Goal: Task Accomplishment & Management: Manage account settings

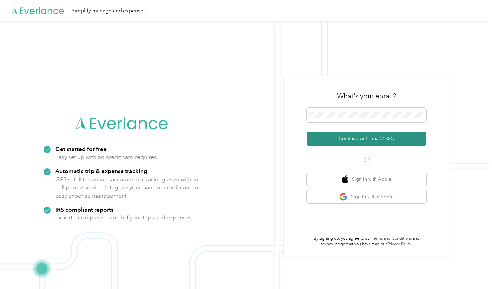
click at [339, 138] on button "Continue with Email / SSO" at bounding box center [367, 139] width 120 height 14
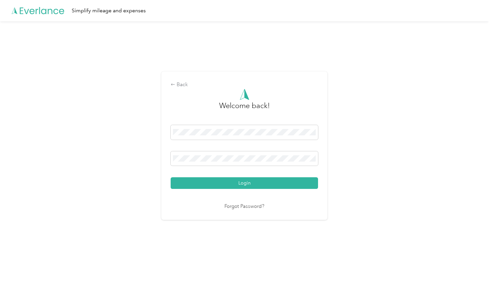
click at [246, 183] on button "Login" at bounding box center [245, 183] width 148 height 12
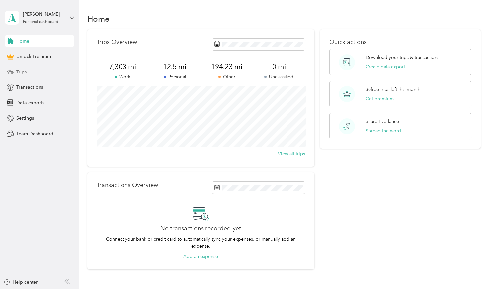
click at [33, 71] on div "Trips" at bounding box center [40, 72] width 70 height 12
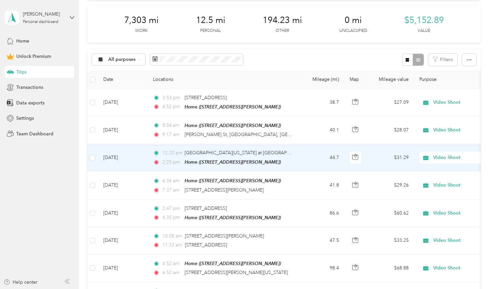
scroll to position [86, 0]
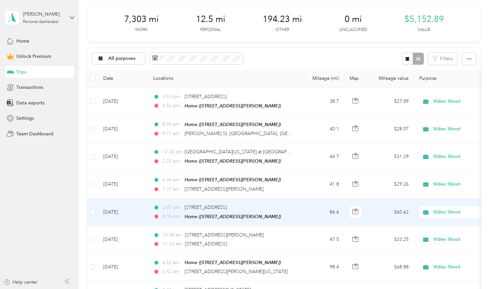
click at [447, 212] on span "Video Shoot" at bounding box center [464, 211] width 61 height 7
click at [305, 204] on td "86.6" at bounding box center [323, 212] width 44 height 28
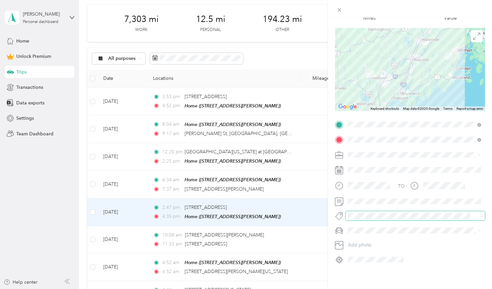
scroll to position [42, 0]
click at [288, 234] on div "Trip details Save This trip cannot be edited because it is either under review,…" at bounding box center [246, 144] width 492 height 289
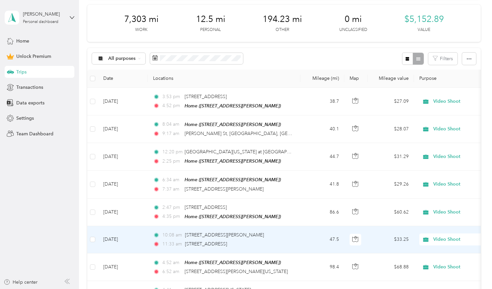
click at [288, 234] on div "10:08 am 12–[STREET_ADDRESS][PERSON_NAME]" at bounding box center [223, 234] width 140 height 7
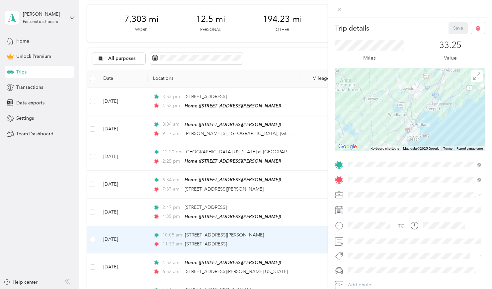
click at [287, 264] on div "Trip details Save This trip cannot be edited because it is either under review,…" at bounding box center [246, 144] width 492 height 289
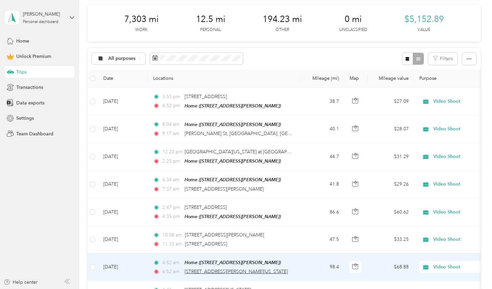
click at [288, 269] on span "[STREET_ADDRESS][PERSON_NAME][US_STATE]" at bounding box center [236, 272] width 103 height 6
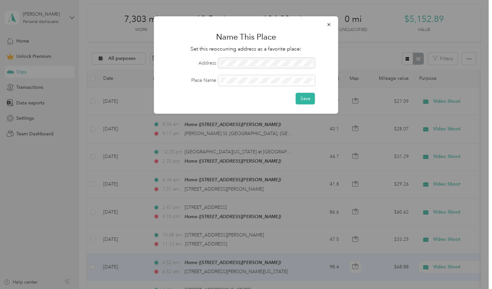
drag, startPoint x: 330, startPoint y: 25, endPoint x: 320, endPoint y: 58, distance: 34.9
click at [330, 25] on icon "button" at bounding box center [329, 24] width 5 height 5
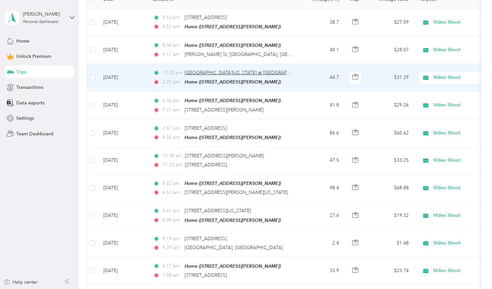
scroll to position [172, 0]
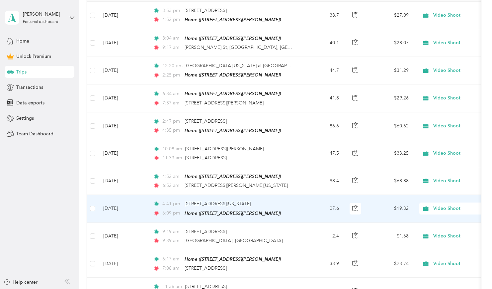
click at [313, 205] on td "27.6" at bounding box center [323, 209] width 44 height 28
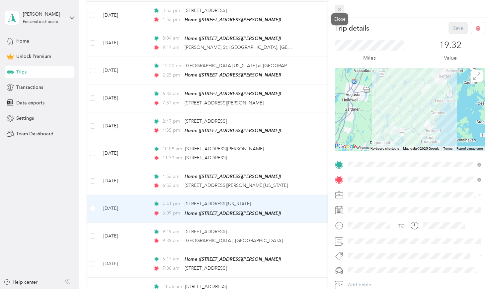
click at [340, 11] on icon at bounding box center [340, 10] width 6 height 6
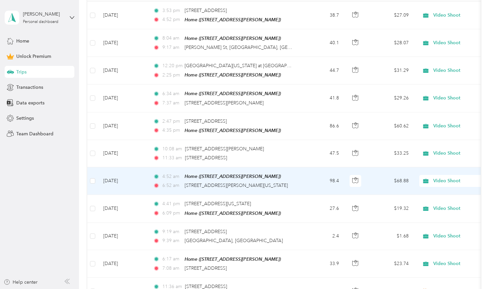
click at [314, 188] on td "98.4" at bounding box center [323, 181] width 44 height 28
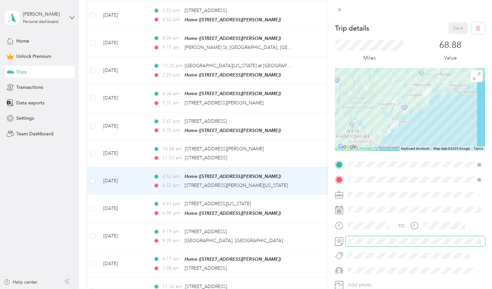
click at [364, 245] on span at bounding box center [416, 241] width 140 height 11
click at [322, 240] on div "Trip details Save This trip cannot be edited because it is either under review,…" at bounding box center [246, 144] width 492 height 289
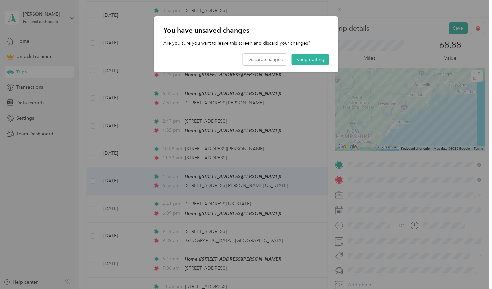
click at [305, 59] on button "Keep editing" at bounding box center [310, 60] width 37 height 12
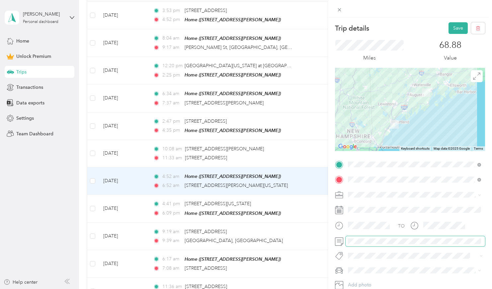
click at [309, 236] on div "Trip details Save This trip cannot be edited because it is either under review,…" at bounding box center [246, 144] width 492 height 289
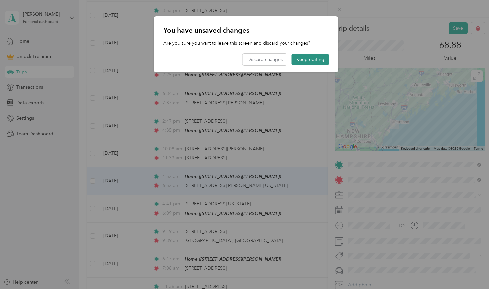
click at [307, 58] on button "Keep editing" at bounding box center [310, 60] width 37 height 12
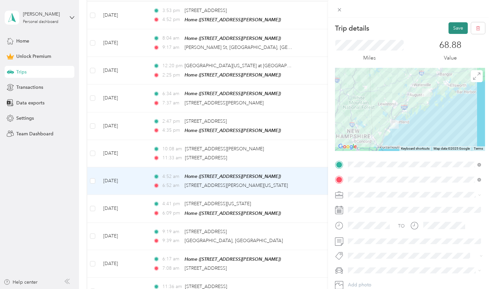
click at [457, 26] on button "Save" at bounding box center [458, 28] width 19 height 12
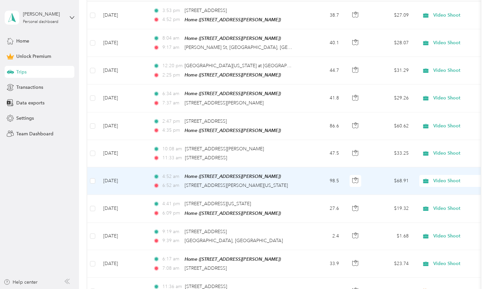
click at [306, 186] on td "98.5" at bounding box center [323, 181] width 44 height 28
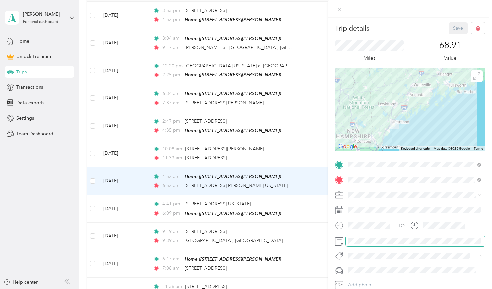
click at [336, 240] on div at bounding box center [410, 241] width 150 height 11
click at [457, 209] on div at bounding box center [416, 209] width 140 height 11
click at [253, 155] on div "Trip details Save This trip cannot be edited because it is either under review,…" at bounding box center [246, 144] width 492 height 289
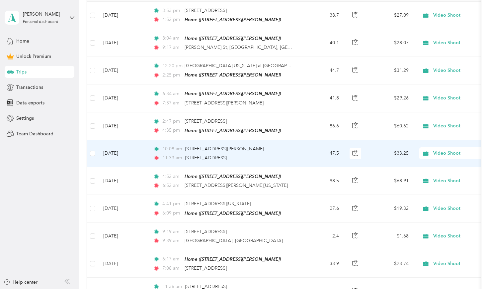
click at [253, 154] on div "11:33 am [STREET_ADDRESS]" at bounding box center [223, 157] width 140 height 7
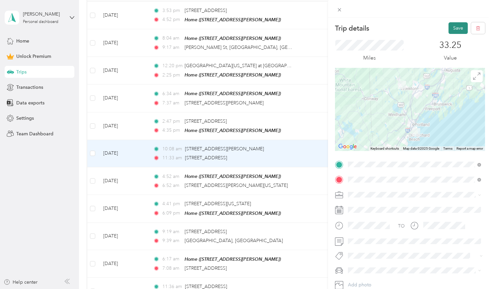
click at [453, 27] on button "Save" at bounding box center [458, 28] width 19 height 12
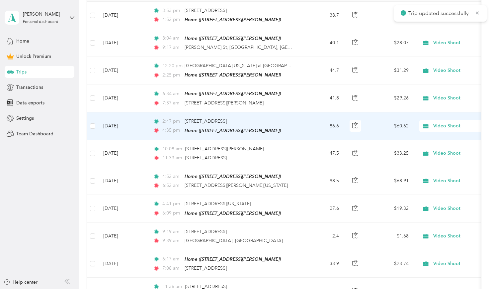
click at [297, 125] on td "2:47 pm [STREET_ADDRESS] 4:35 pm Home ([STREET_ADDRESS][PERSON_NAME])" at bounding box center [224, 126] width 153 height 28
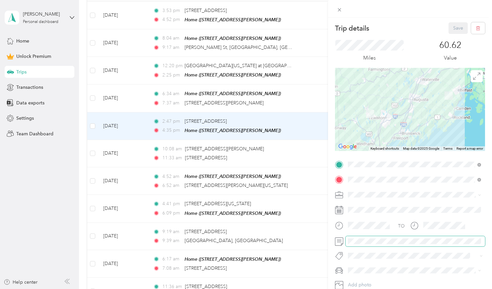
click at [358, 245] on span at bounding box center [416, 241] width 140 height 11
click at [452, 27] on button "Save" at bounding box center [458, 28] width 19 height 12
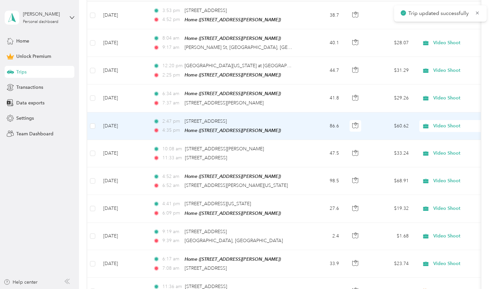
click at [292, 128] on div "4:35 pm Home ([STREET_ADDRESS][PERSON_NAME])" at bounding box center [223, 131] width 140 height 8
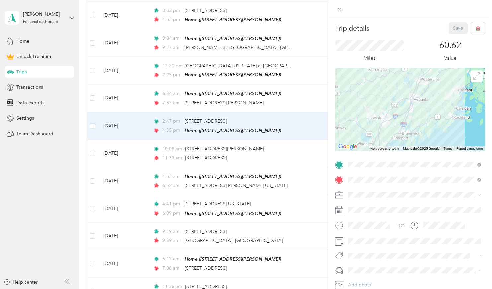
click at [292, 96] on div "Trip details Save This trip cannot be edited because it is either under review,…" at bounding box center [246, 144] width 492 height 289
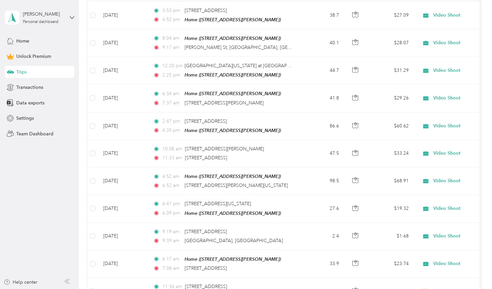
click at [292, 96] on div "6:34 am Home ([STREET_ADDRESS][PERSON_NAME]) 7:37 am [STREET_ADDRESS]" at bounding box center [223, 98] width 140 height 17
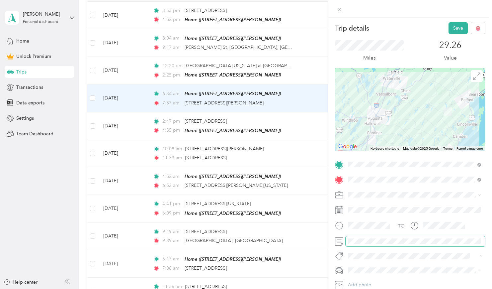
click at [310, 241] on div "Trip details Save This trip cannot be edited because it is either under review,…" at bounding box center [246, 144] width 492 height 289
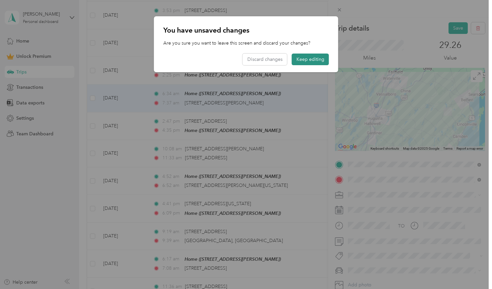
click at [299, 61] on button "Keep editing" at bounding box center [310, 60] width 37 height 12
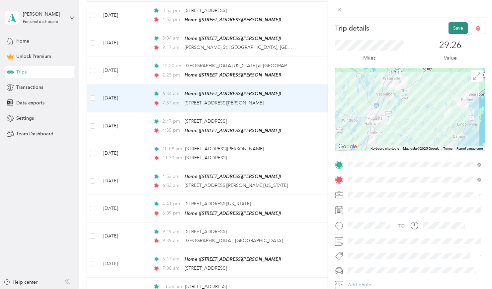
click at [459, 28] on button "Save" at bounding box center [458, 28] width 19 height 12
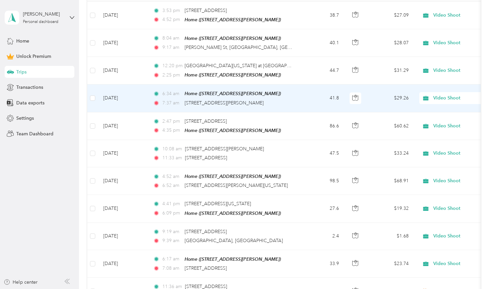
click at [282, 103] on div "7:37 am [STREET_ADDRESS]" at bounding box center [223, 102] width 140 height 7
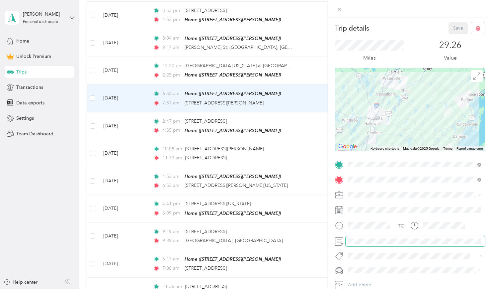
click at [341, 237] on div at bounding box center [410, 241] width 150 height 11
click at [246, 69] on div "Trip details Save This trip cannot be edited because it is either under review,…" at bounding box center [246, 144] width 492 height 289
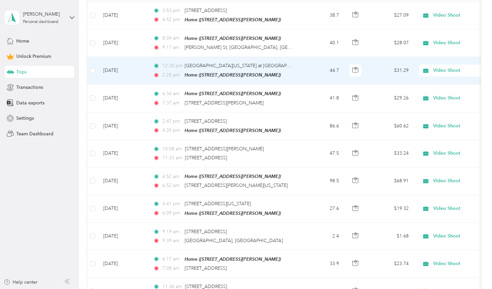
click at [246, 69] on div "12:20 pm [GEOGRAPHIC_DATA][US_STATE], [STREET_ADDRESS][US_STATE] 2:25 pm Home (…" at bounding box center [223, 70] width 140 height 17
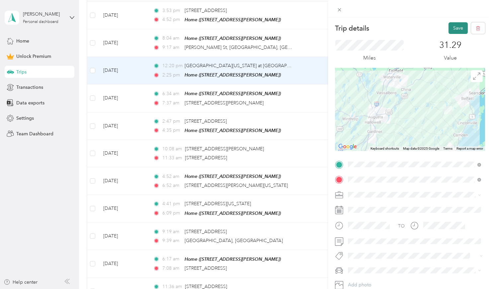
click at [456, 29] on button "Save" at bounding box center [458, 28] width 19 height 12
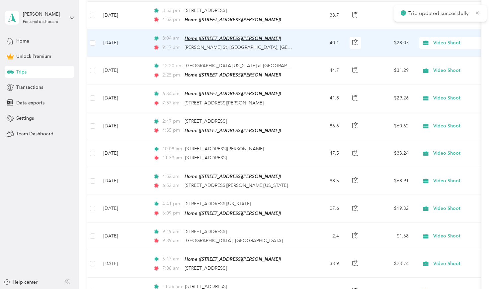
click at [250, 39] on span "Home ([STREET_ADDRESS][PERSON_NAME])" at bounding box center [233, 38] width 96 height 5
click at [318, 47] on td "40.1" at bounding box center [323, 43] width 44 height 28
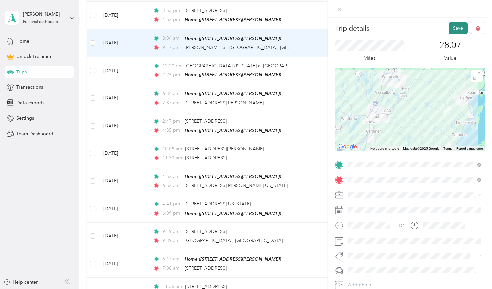
click at [459, 29] on button "Save" at bounding box center [458, 28] width 19 height 12
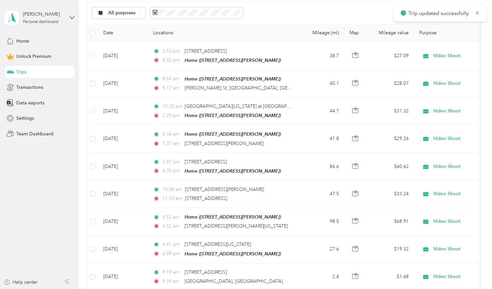
scroll to position [130, 0]
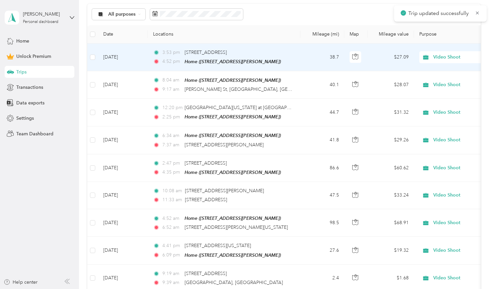
click at [289, 62] on div "4:52 pm Home ([STREET_ADDRESS][PERSON_NAME])" at bounding box center [223, 62] width 140 height 8
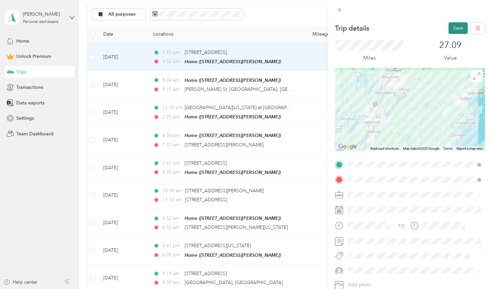
click at [459, 28] on button "Save" at bounding box center [458, 28] width 19 height 12
